Goal: Task Accomplishment & Management: Manage account settings

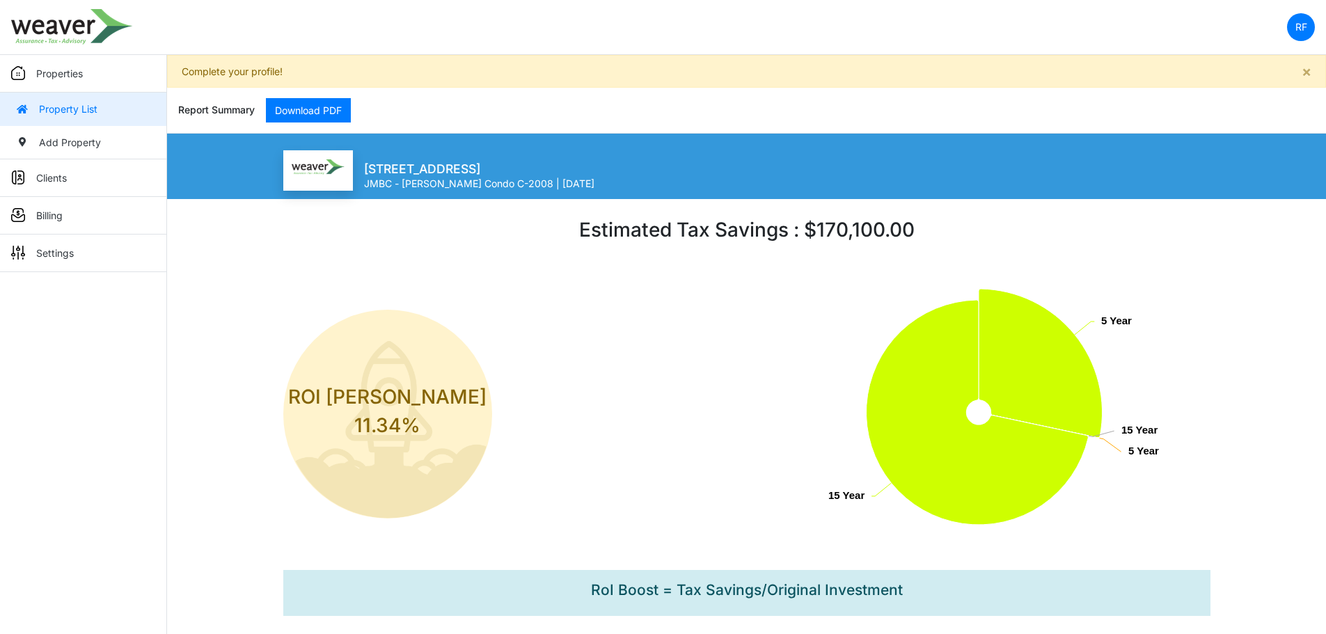
click at [85, 21] on img at bounding box center [72, 26] width 122 height 35
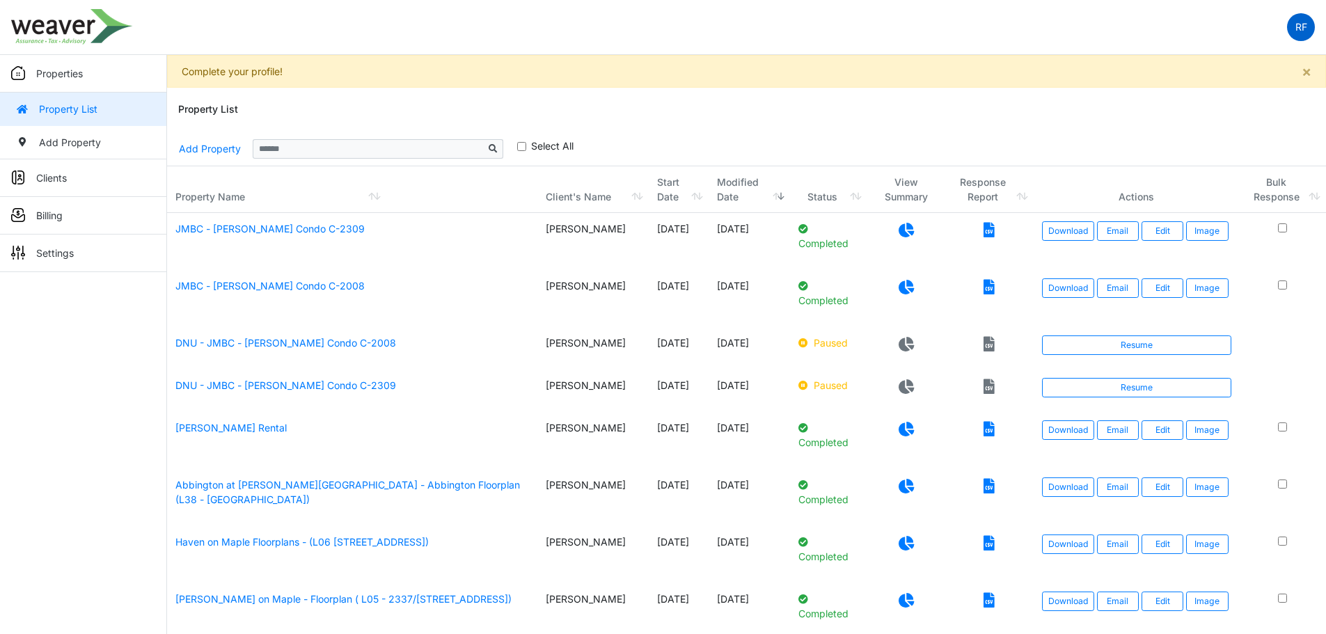
click at [1294, 37] on link "RF" at bounding box center [1301, 27] width 28 height 28
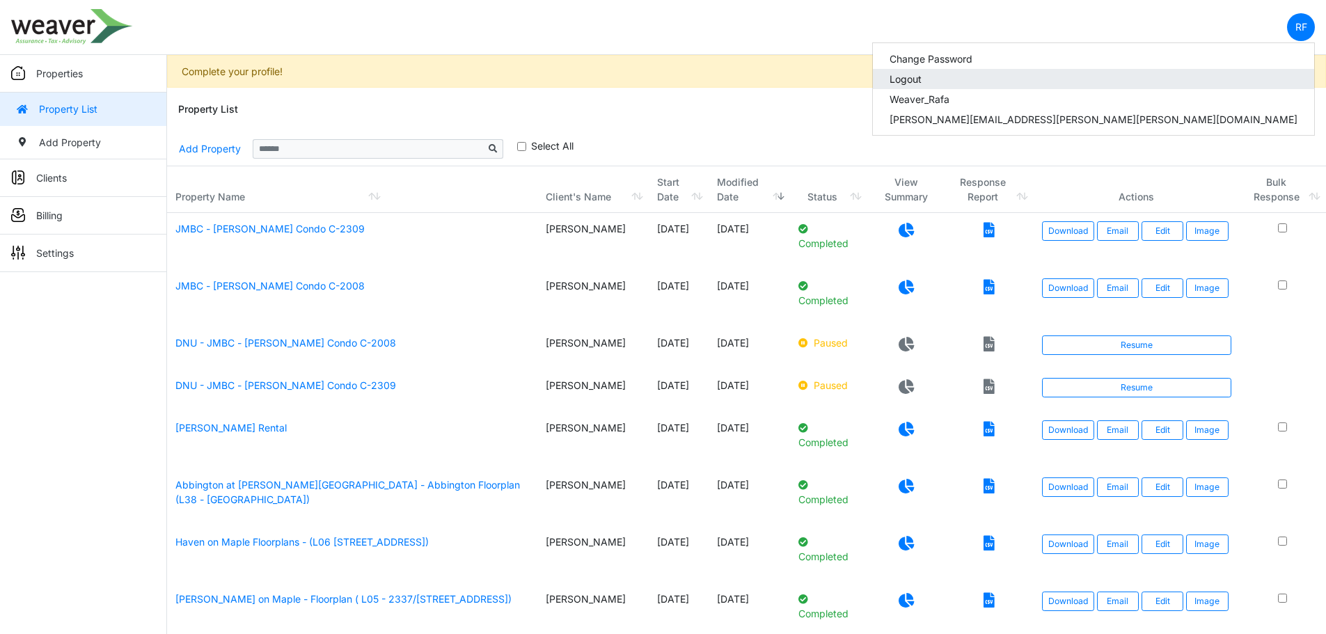
click at [1198, 77] on link "Logout" at bounding box center [1093, 79] width 441 height 20
